Goal: Task Accomplishment & Management: Manage account settings

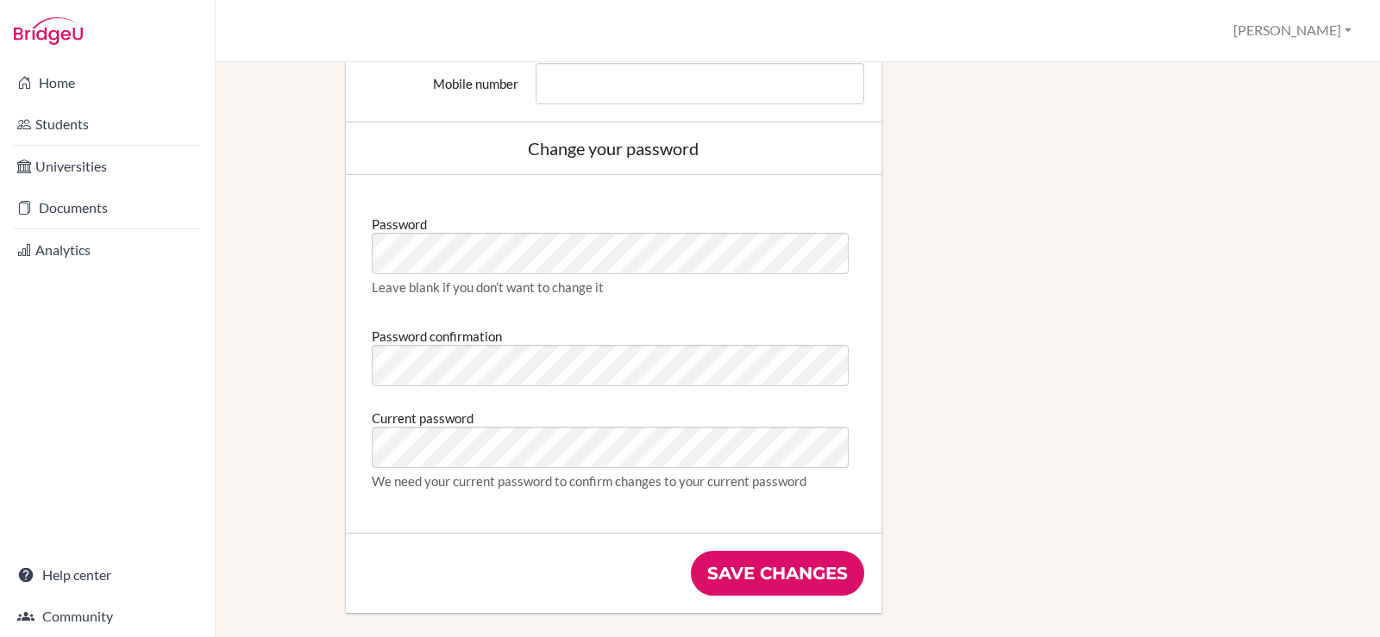
scroll to position [862, 0]
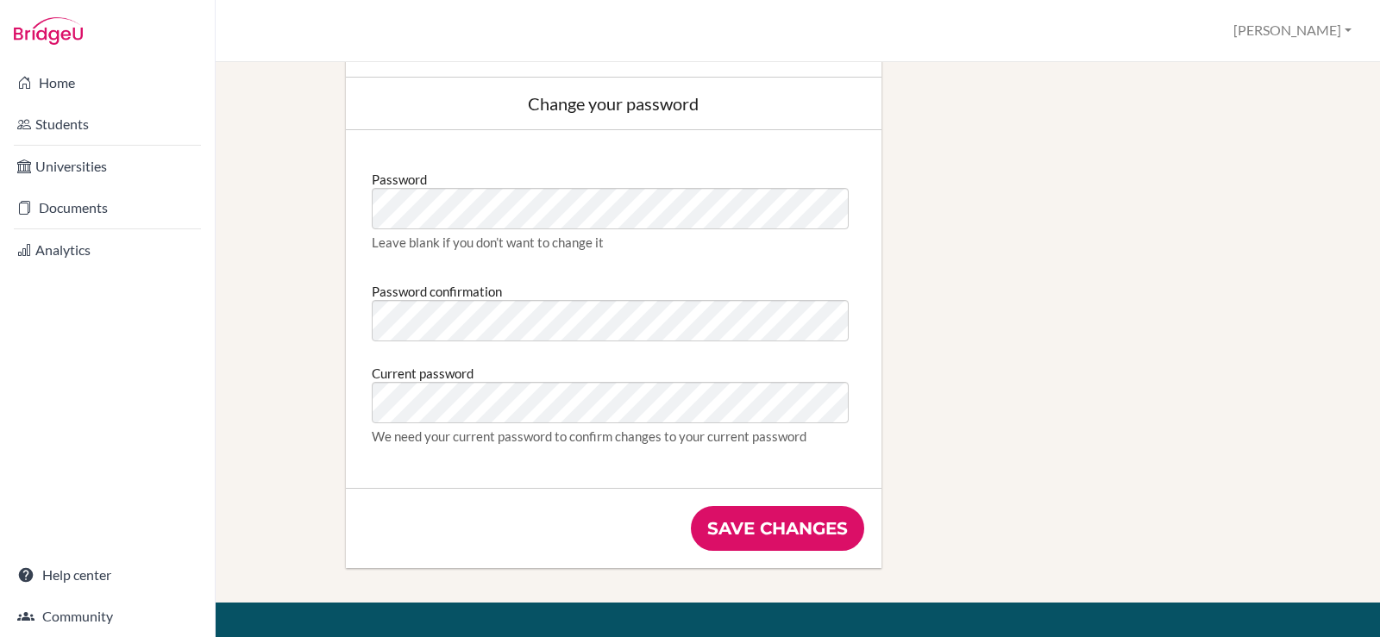
click at [604, 110] on div "Change your password" at bounding box center [613, 103] width 501 height 17
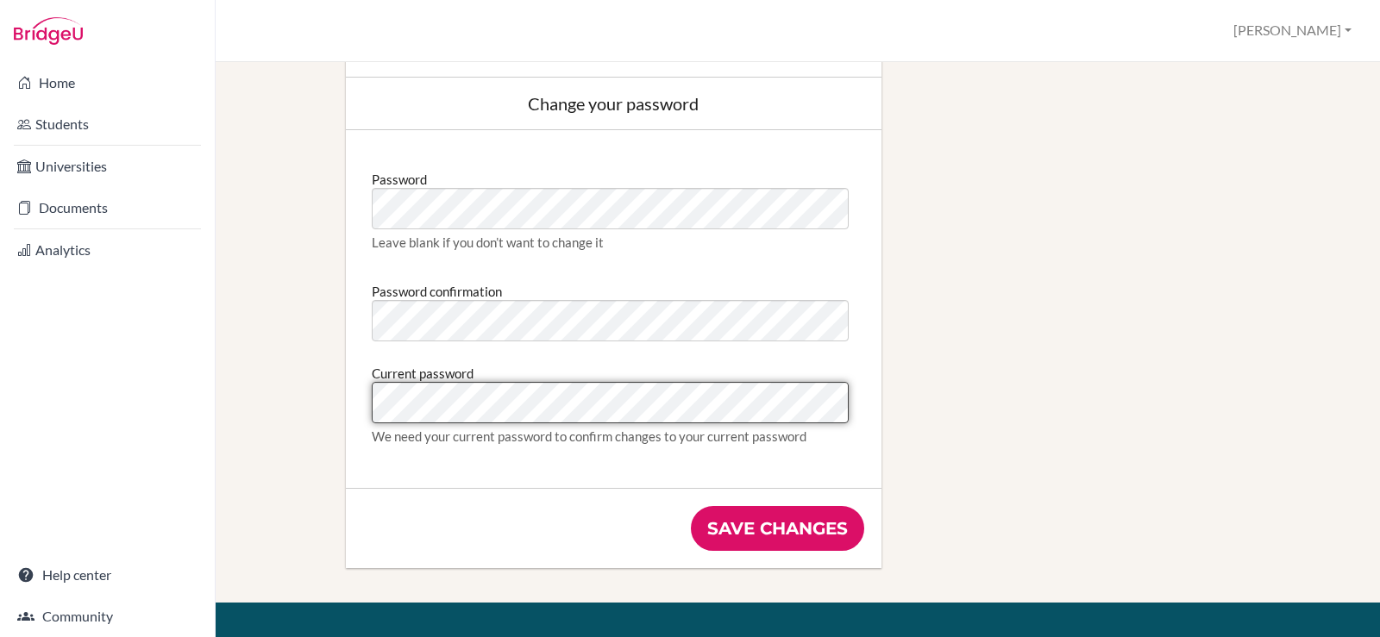
click at [691, 506] on input "Save changes" at bounding box center [777, 528] width 173 height 45
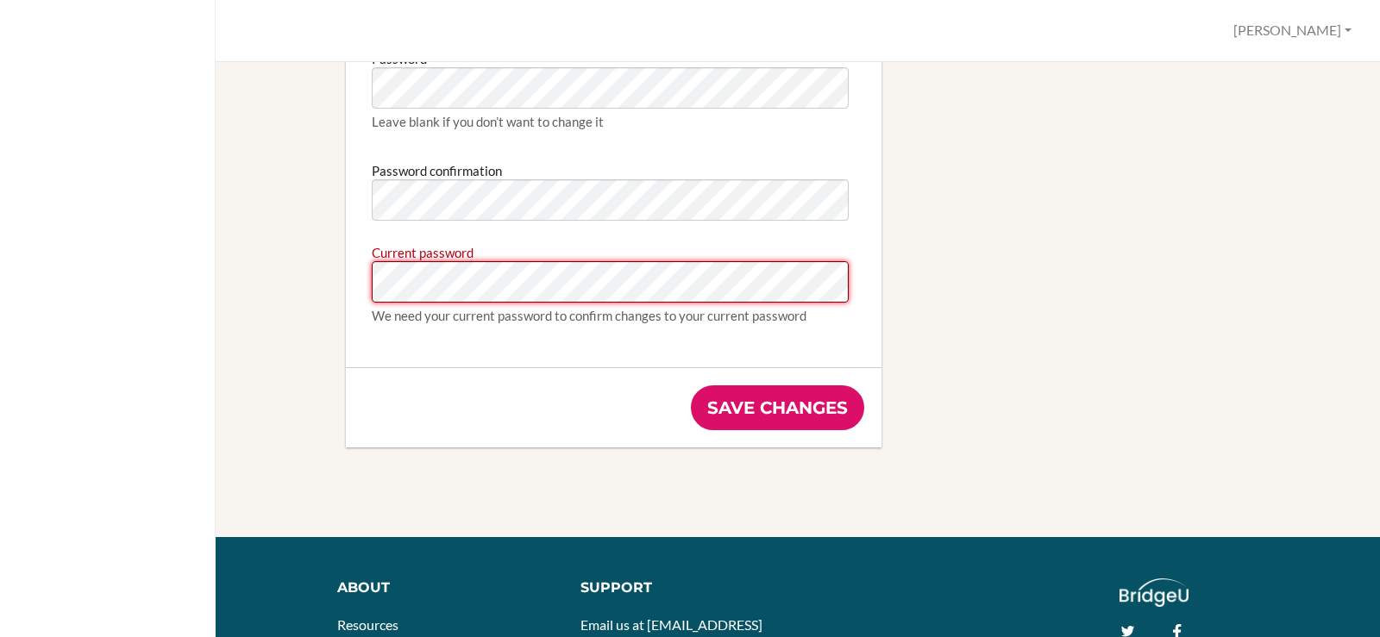
scroll to position [1121, 0]
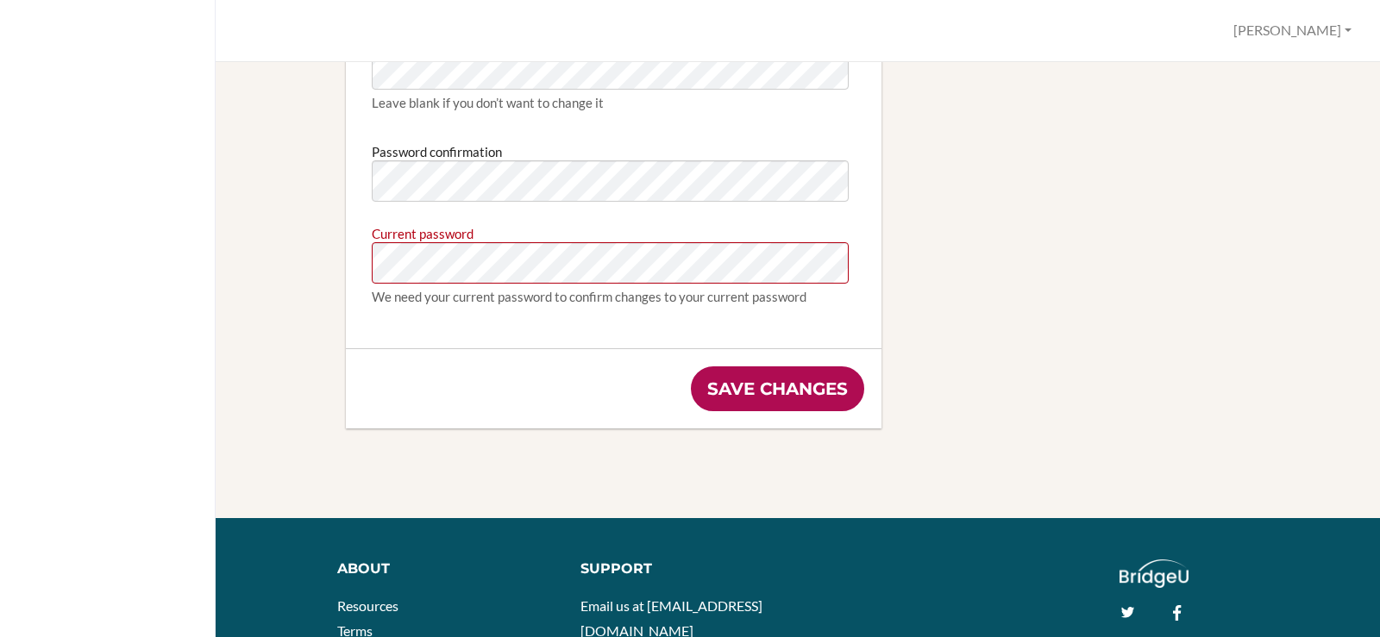
click at [807, 398] on input "Save changes" at bounding box center [777, 388] width 173 height 45
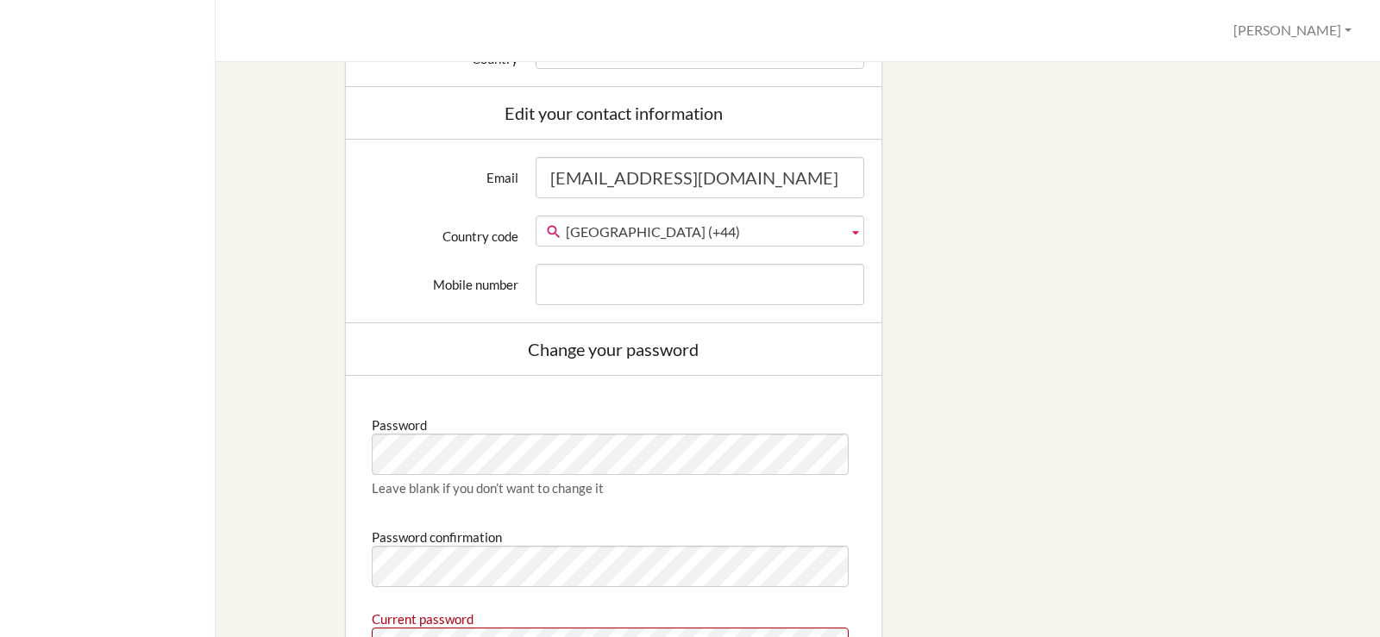
scroll to position [776, 0]
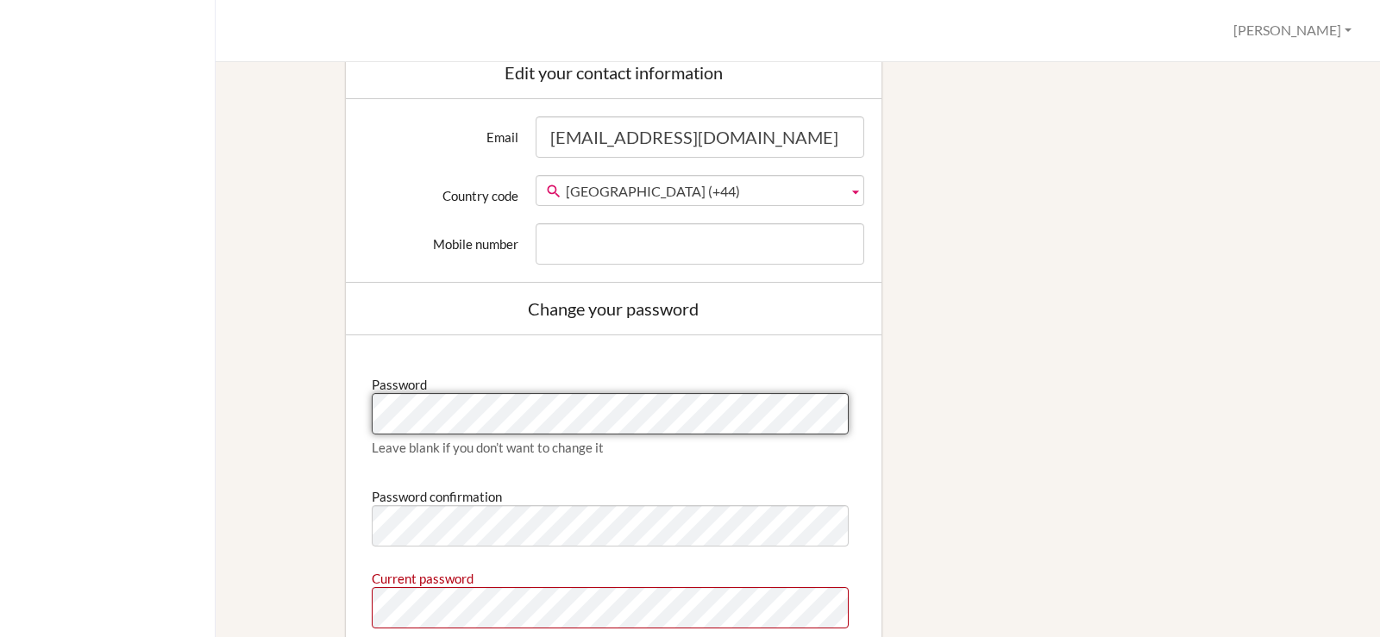
click at [160, 411] on div "Profile Christine Profile Log out Your browser is not supported by BridgeU. Ple…" at bounding box center [690, 318] width 1380 height 637
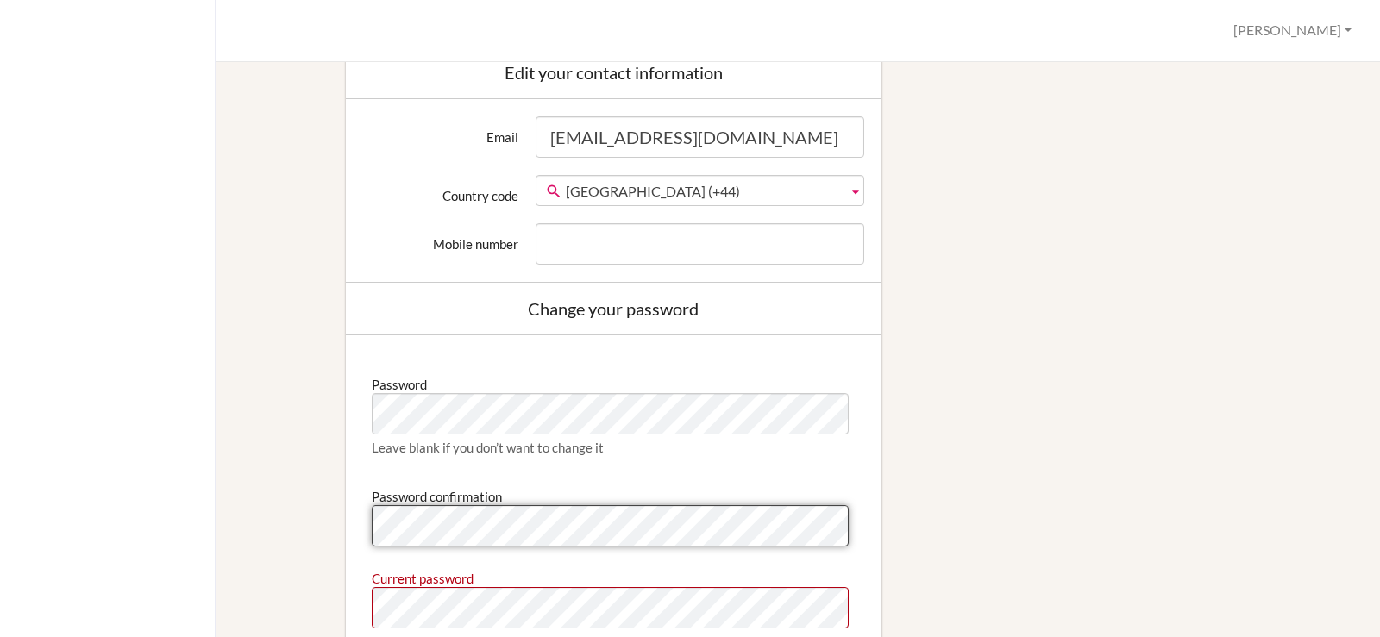
click at [279, 510] on div "Edit profile We couldn't register you: Current password is invalid Change your …" at bounding box center [797, 101] width 1105 height 1413
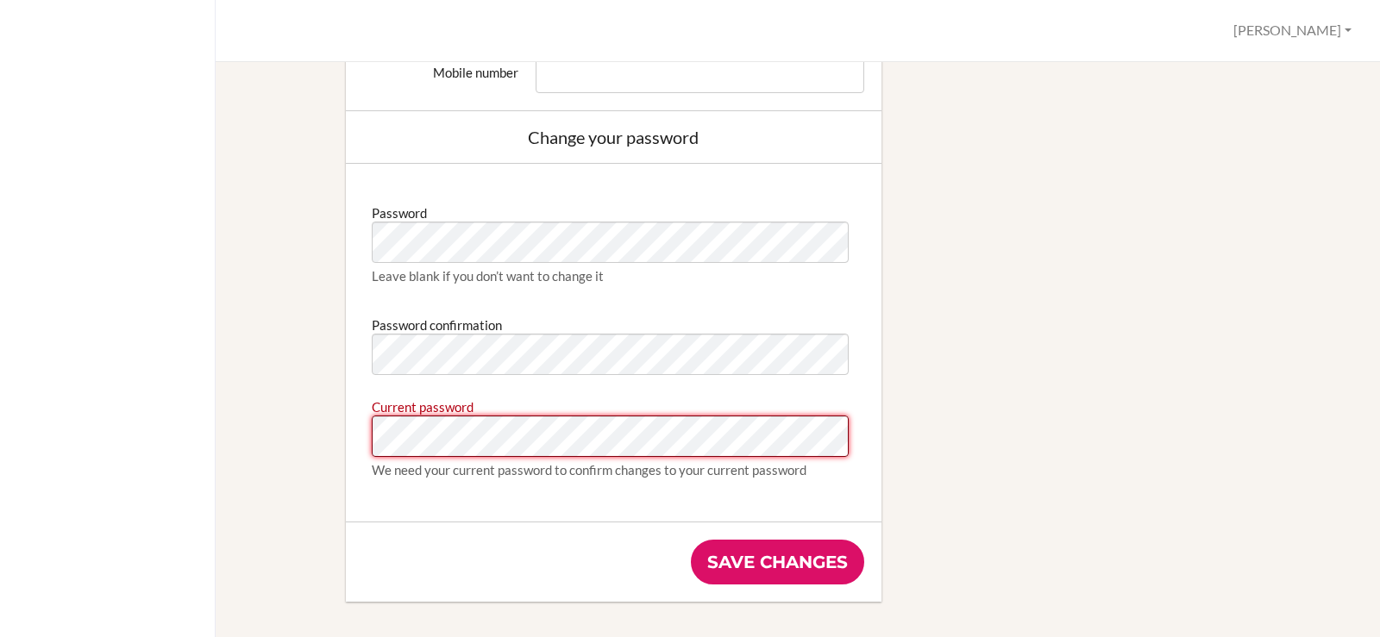
scroll to position [949, 0]
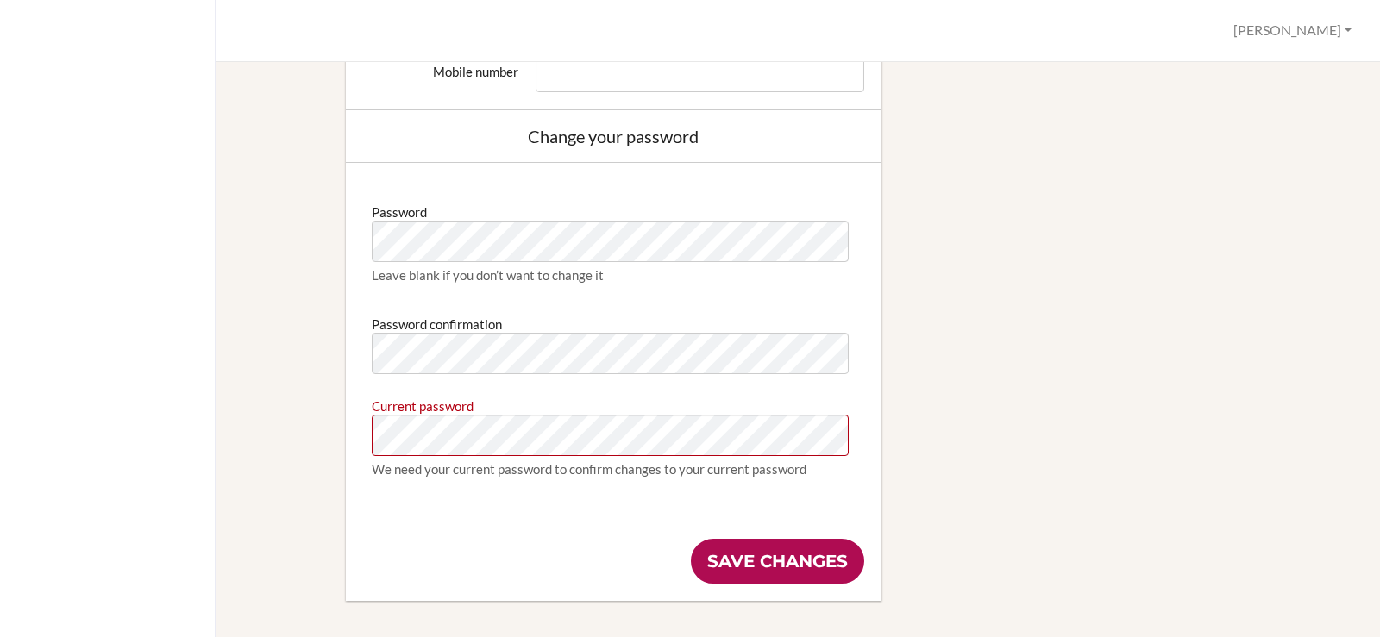
click at [783, 556] on input "Save changes" at bounding box center [777, 561] width 173 height 45
